Goal: Information Seeking & Learning: Find specific fact

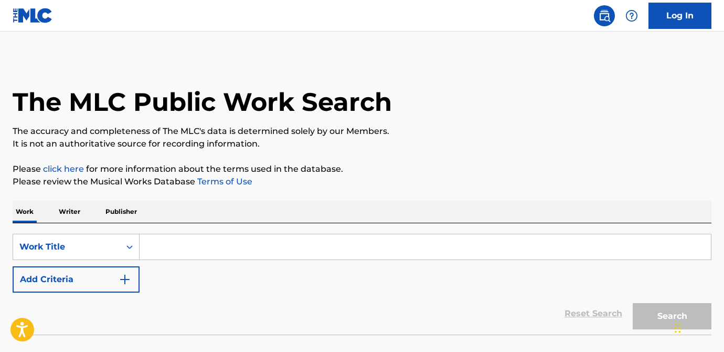
click at [603, 16] on img at bounding box center [604, 15] width 13 height 13
click at [606, 14] on img at bounding box center [604, 15] width 13 height 13
click at [110, 214] on p "Publisher" at bounding box center [121, 211] width 38 height 22
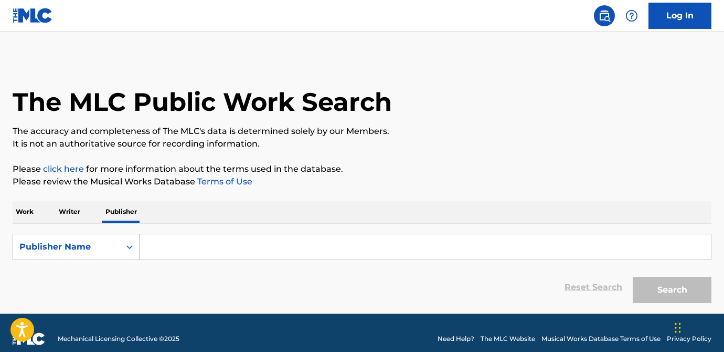
click at [213, 237] on input "Search Form" at bounding box center [425, 246] width 571 height 25
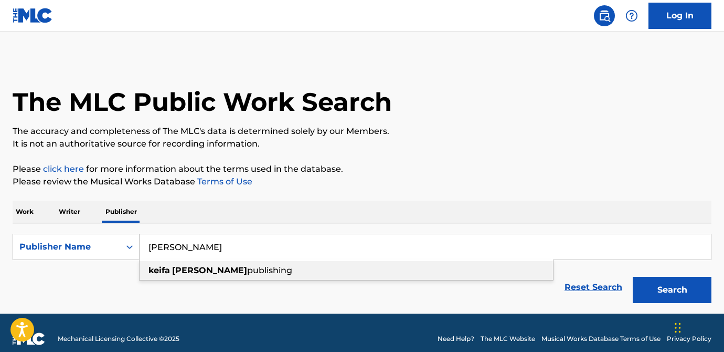
click at [247, 272] on span "publishing" at bounding box center [269, 270] width 45 height 10
type input "[PERSON_NAME] publishing"
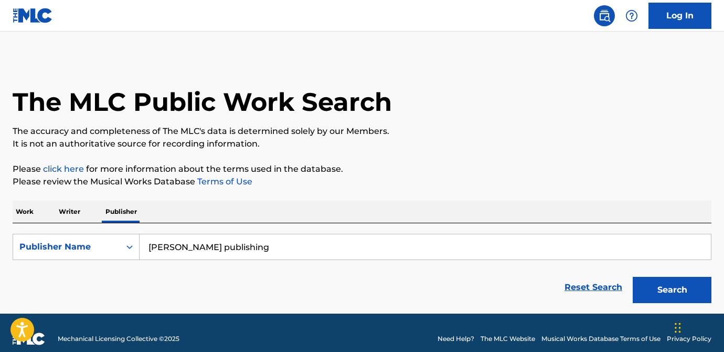
click at [683, 295] on button "Search" at bounding box center [672, 290] width 79 height 26
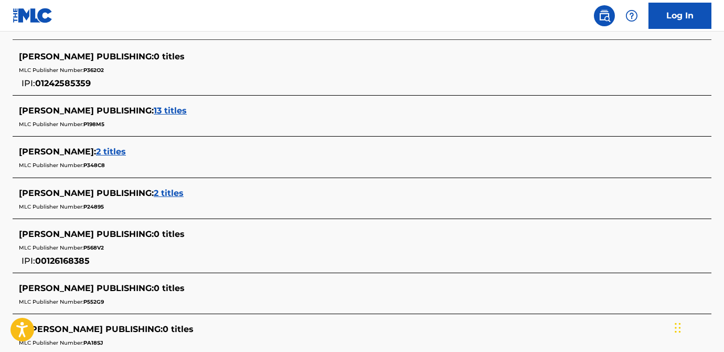
scroll to position [308, 0]
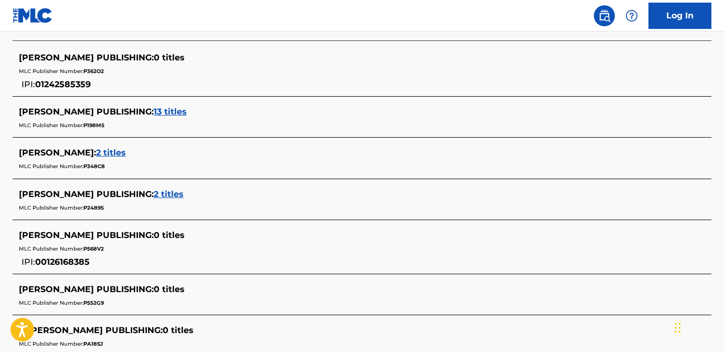
click at [160, 112] on span "13 titles" at bounding box center [170, 112] width 33 height 10
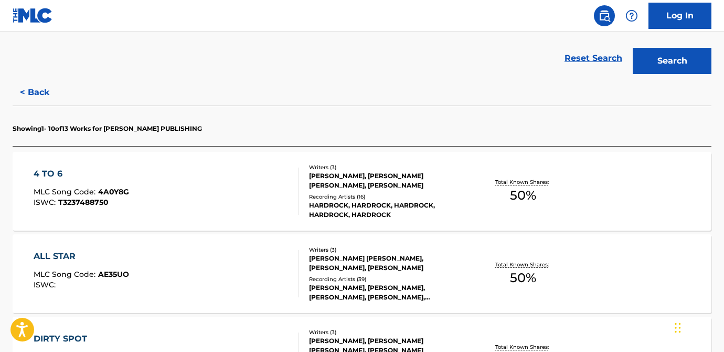
scroll to position [227, 0]
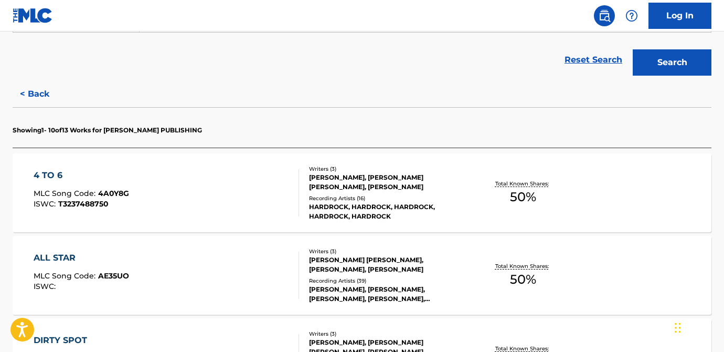
click at [364, 203] on div "HARDROCK, HARDROCK, HARDROCK, HARDROCK, HARDROCK" at bounding box center [387, 211] width 156 height 19
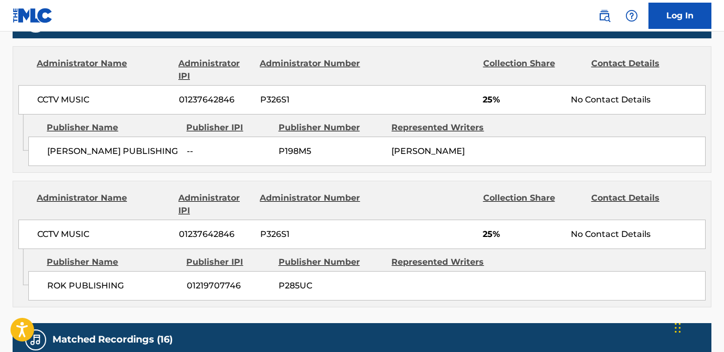
scroll to position [507, 0]
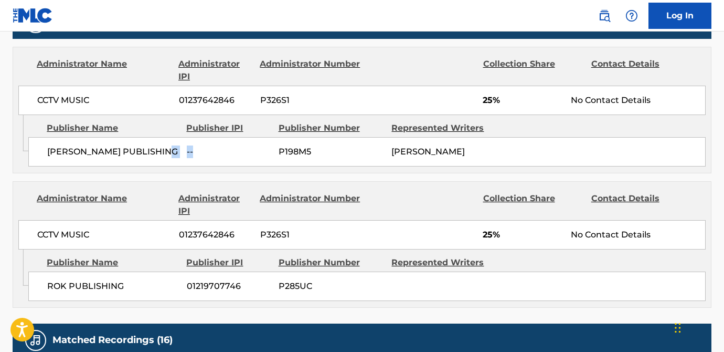
drag, startPoint x: 181, startPoint y: 147, endPoint x: 263, endPoint y: 157, distance: 82.5
click at [263, 157] on div "[PERSON_NAME] PUBLISHING -- P198M5 [PERSON_NAME]" at bounding box center [366, 151] width 677 height 29
click at [262, 156] on span "--" at bounding box center [229, 151] width 84 height 13
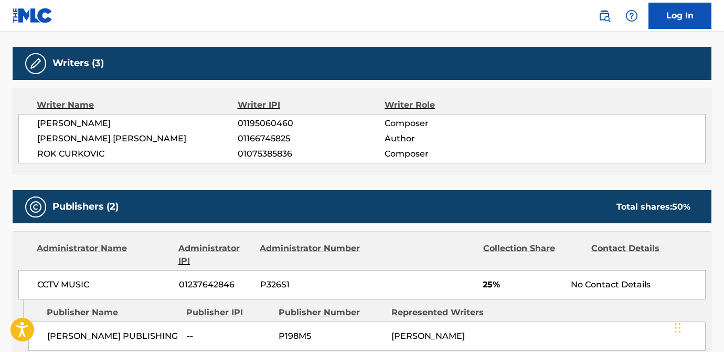
scroll to position [0, 0]
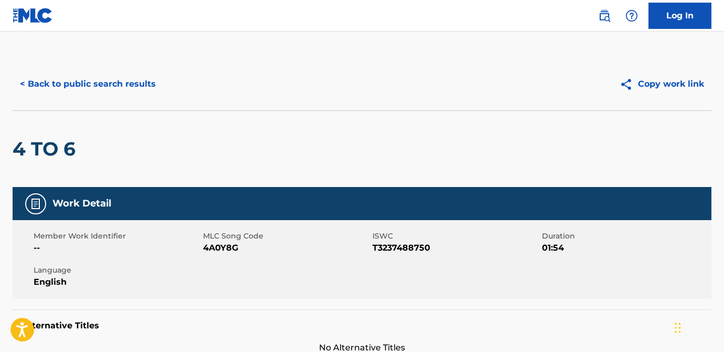
click at [48, 75] on button "< Back to public search results" at bounding box center [88, 84] width 151 height 26
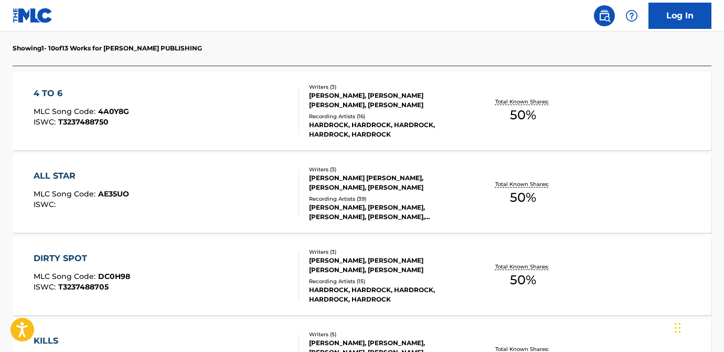
scroll to position [22, 0]
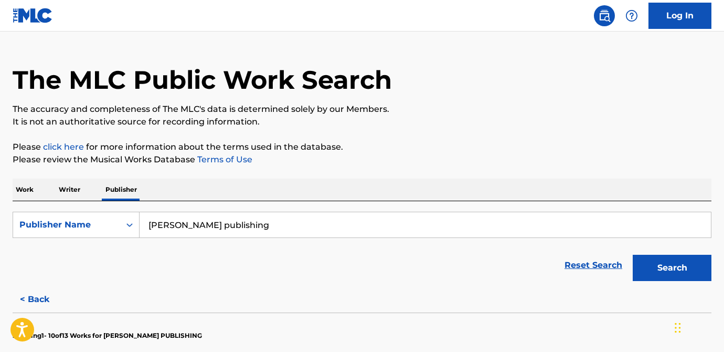
click at [42, 294] on button "< Back" at bounding box center [44, 299] width 63 height 26
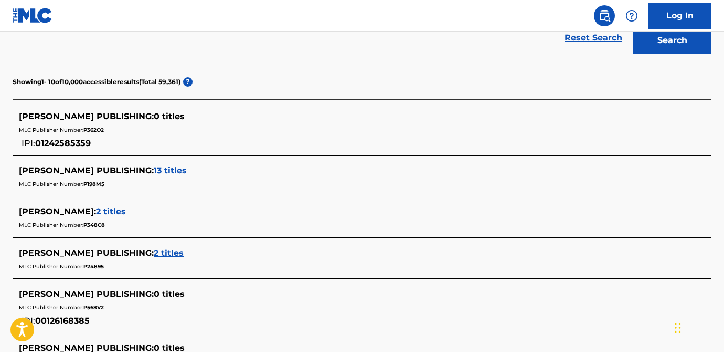
scroll to position [251, 0]
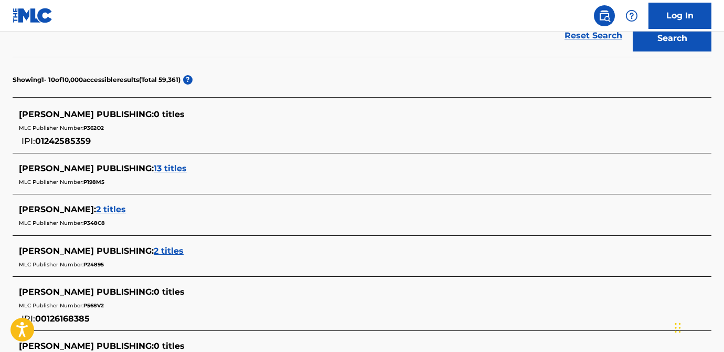
click at [164, 167] on span "13 titles" at bounding box center [170, 168] width 33 height 10
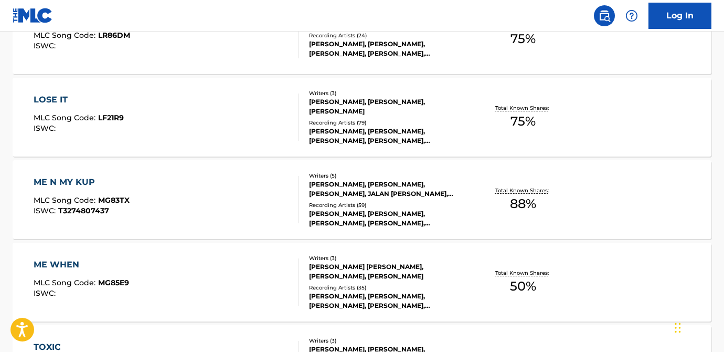
scroll to position [796, 0]
